Goal: Task Accomplishment & Management: Complete application form

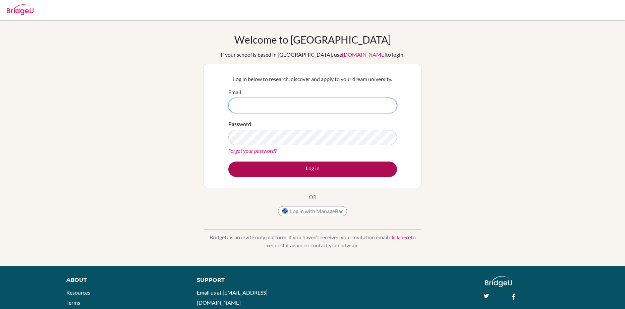
type input "[PERSON_NAME][EMAIL_ADDRESS][PERSON_NAME][DOMAIN_NAME]"
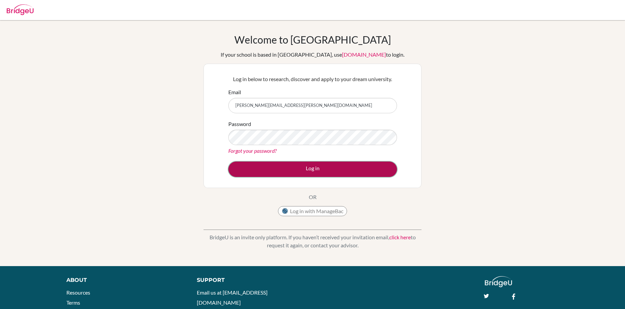
click at [281, 170] on button "Log in" at bounding box center [312, 169] width 169 height 15
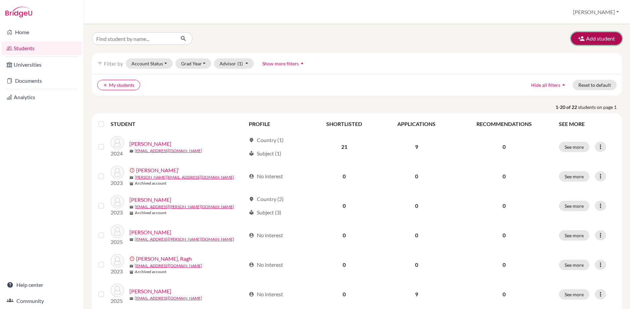
click at [592, 42] on button "Add student" at bounding box center [596, 38] width 51 height 13
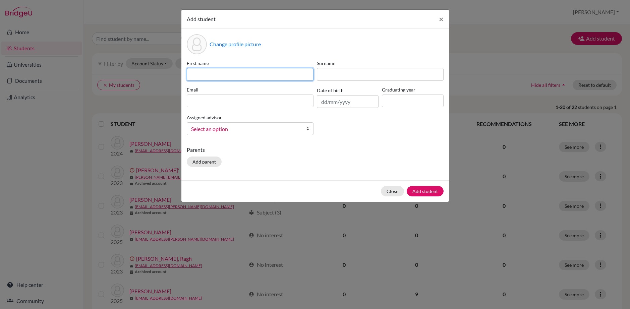
click at [266, 76] on input at bounding box center [250, 74] width 127 height 13
type input "Kayden"
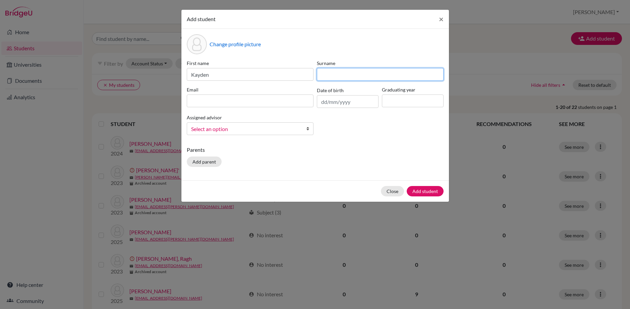
click at [327, 72] on input at bounding box center [380, 74] width 127 height 13
type input "[PERSON_NAME]"
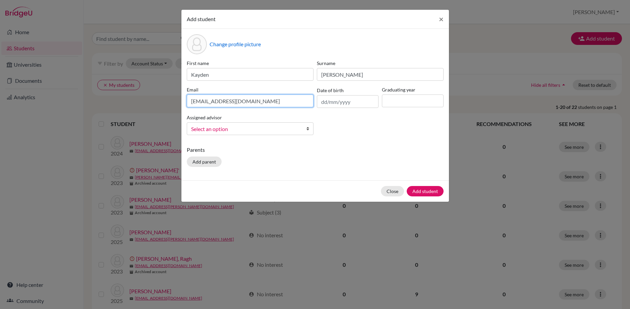
click at [233, 104] on input "[EMAIL_ADDRESS][DOMAIN_NAME]" at bounding box center [250, 101] width 127 height 13
type input "[EMAIL_ADDRESS][DOMAIN_NAME]"
click at [360, 99] on input "text" at bounding box center [348, 101] width 62 height 13
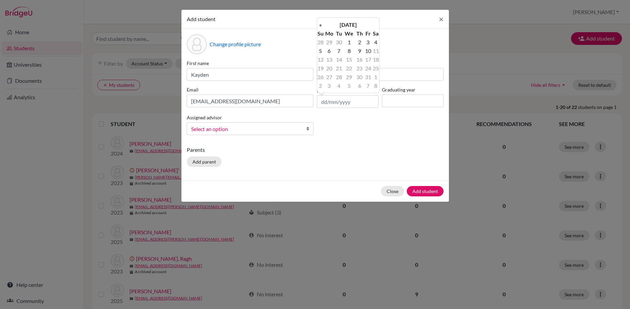
drag, startPoint x: 314, startPoint y: 152, endPoint x: 321, endPoint y: 152, distance: 7.4
click at [318, 152] on p "Parents" at bounding box center [315, 150] width 257 height 8
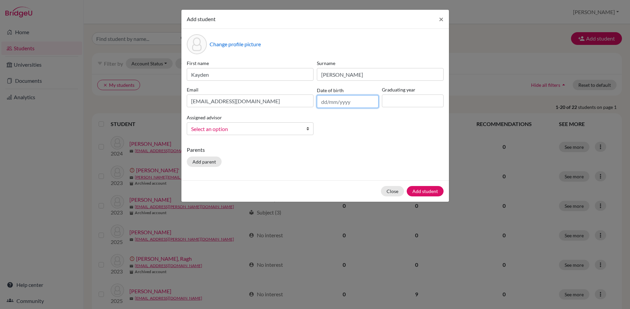
click at [344, 98] on input "text" at bounding box center [348, 101] width 62 height 13
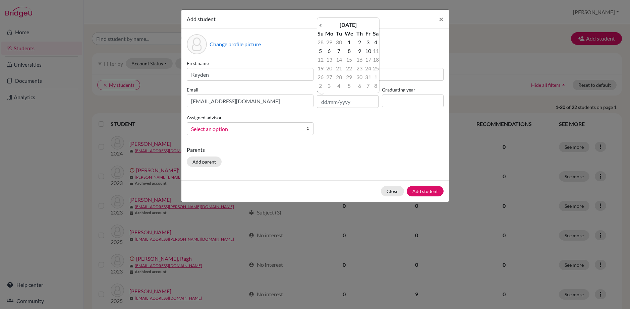
click at [323, 18] on div "« [DATE] » Su Mo Tu We Th Fr Sa 28 29 30 1 2 3 4 5 6 7 8 9 10 11 12 13 14 15 16…" at bounding box center [348, 55] width 63 height 76
click at [322, 27] on th "«" at bounding box center [320, 24] width 7 height 9
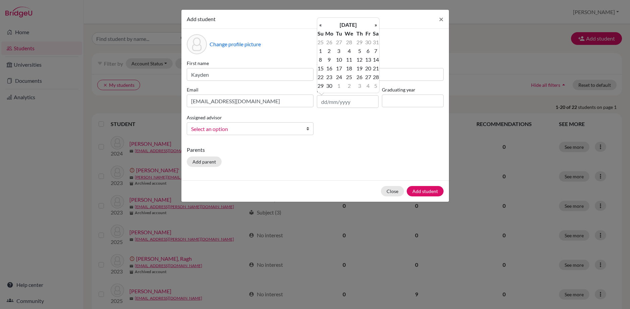
click at [322, 27] on th "«" at bounding box center [320, 24] width 7 height 9
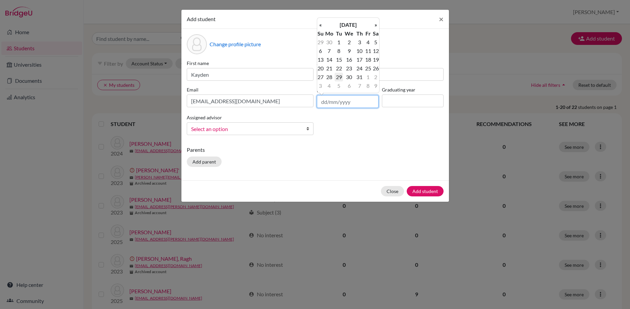
type input "0"
type input "[DATE]"
click at [318, 69] on td "19" at bounding box center [320, 68] width 7 height 9
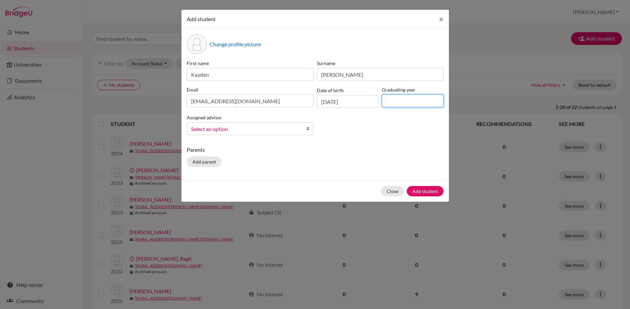
click at [414, 104] on input at bounding box center [413, 101] width 62 height 13
type input "2026"
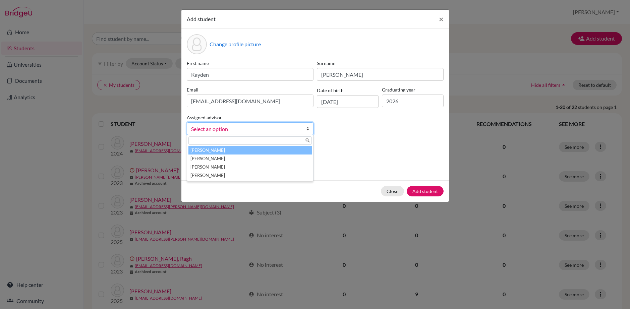
click at [270, 128] on span "Select an option" at bounding box center [245, 129] width 109 height 9
click at [257, 146] on li "[PERSON_NAME]" at bounding box center [250, 150] width 123 height 8
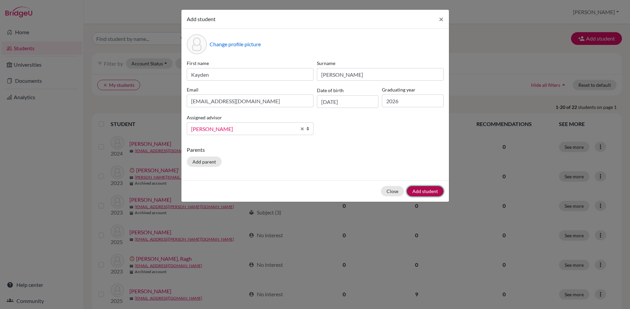
click at [430, 193] on button "Add student" at bounding box center [425, 191] width 37 height 10
